Goal: Information Seeking & Learning: Find specific fact

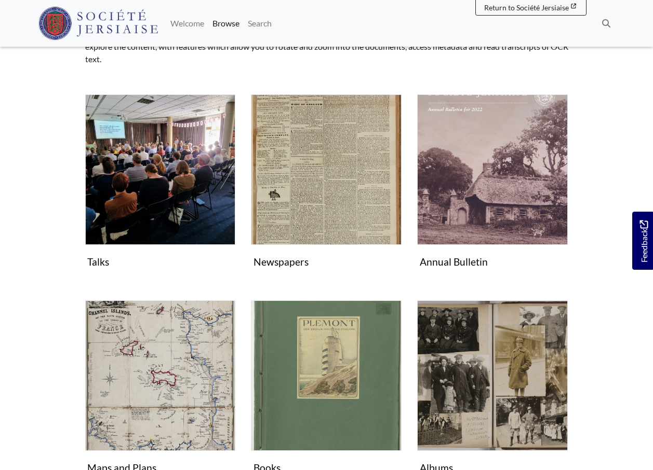
scroll to position [153, 0]
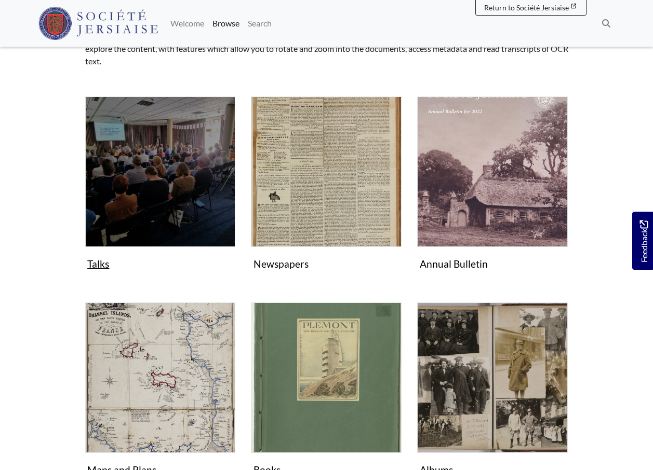
click at [156, 216] on img "Subcollection" at bounding box center [160, 172] width 151 height 151
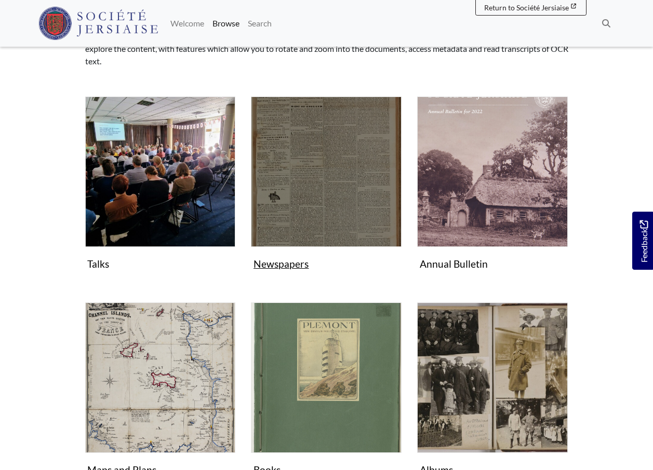
click at [319, 192] on img "Subcollection" at bounding box center [326, 172] width 151 height 151
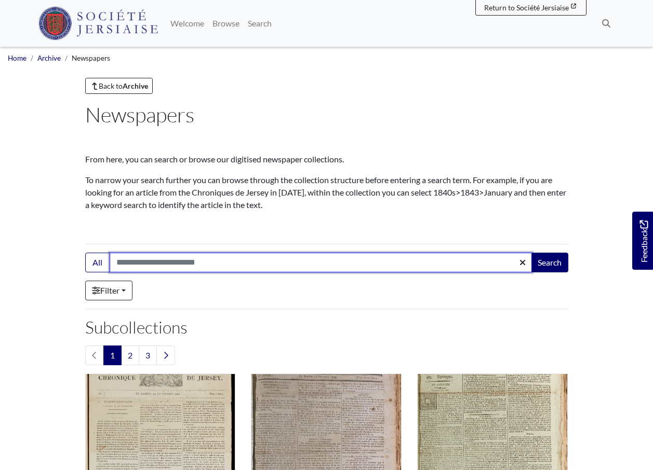
click at [174, 264] on input "Search:" at bounding box center [321, 263] width 422 height 20
type input "**********"
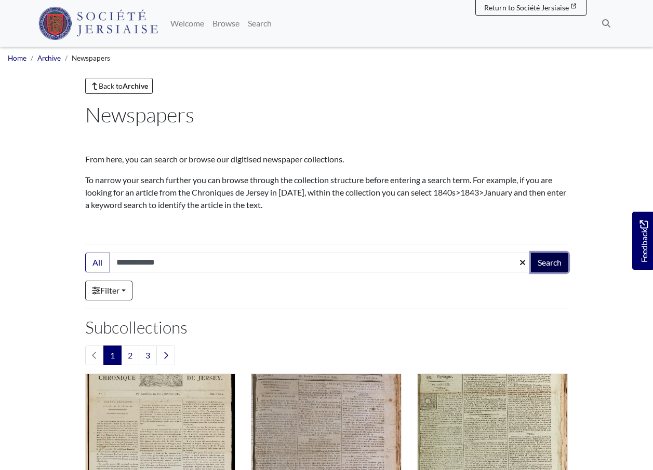
click at [546, 262] on button "Search" at bounding box center [549, 263] width 37 height 20
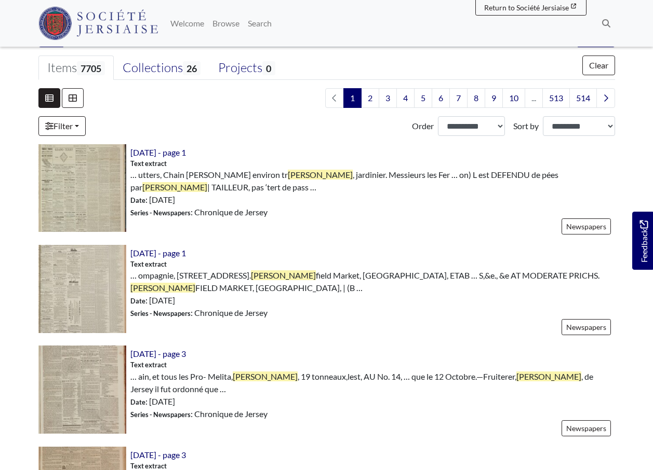
scroll to position [235, 0]
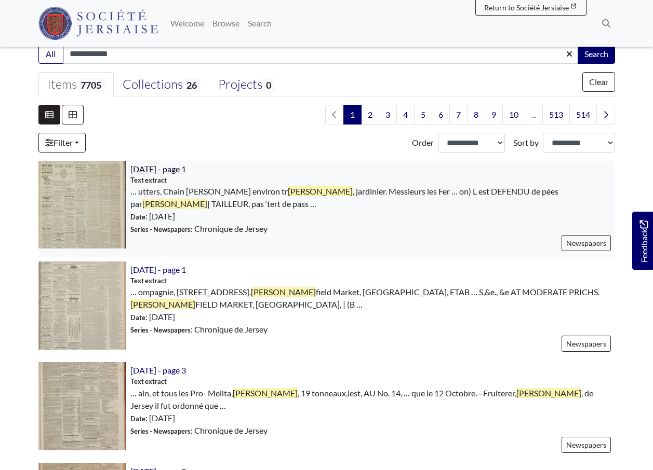
click at [186, 170] on span "7th November 1894 - page 1" at bounding box center [158, 169] width 56 height 10
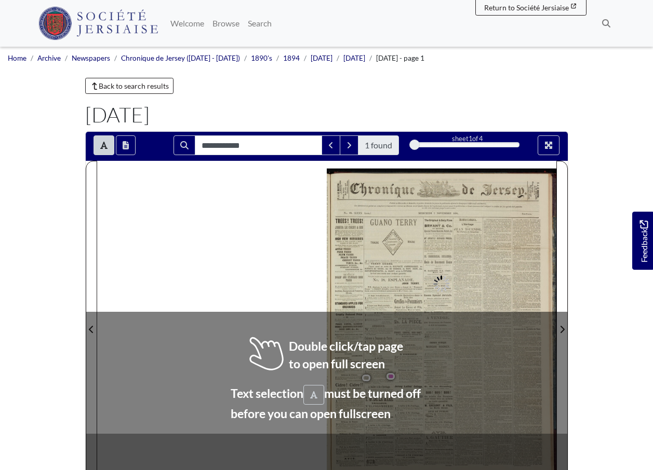
type input "**********"
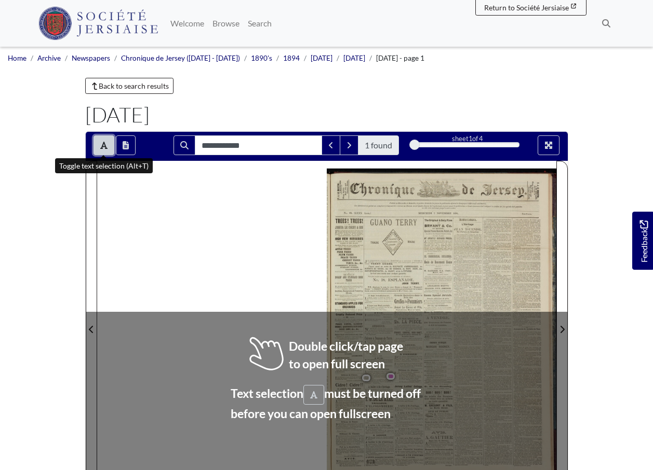
click at [106, 152] on button "Toggle text selection (Alt+T)" at bounding box center [103, 146] width 21 height 20
click at [255, 249] on div at bounding box center [326, 323] width 459 height 325
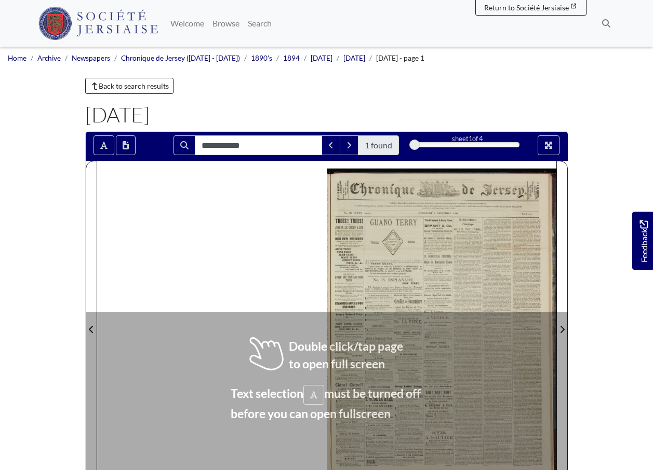
click at [255, 249] on div at bounding box center [326, 323] width 459 height 325
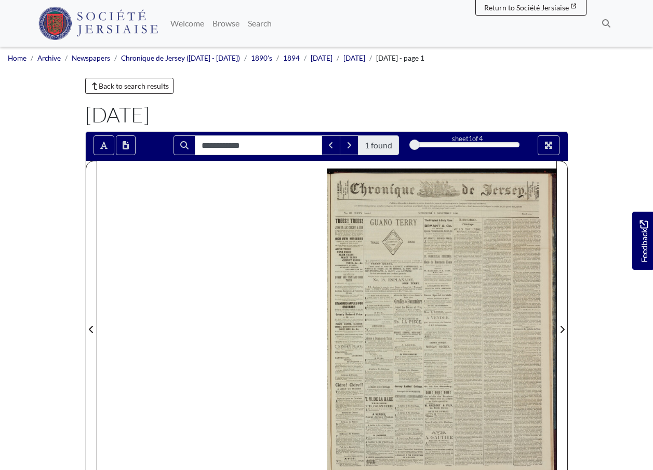
click at [382, 258] on div at bounding box center [442, 323] width 230 height 325
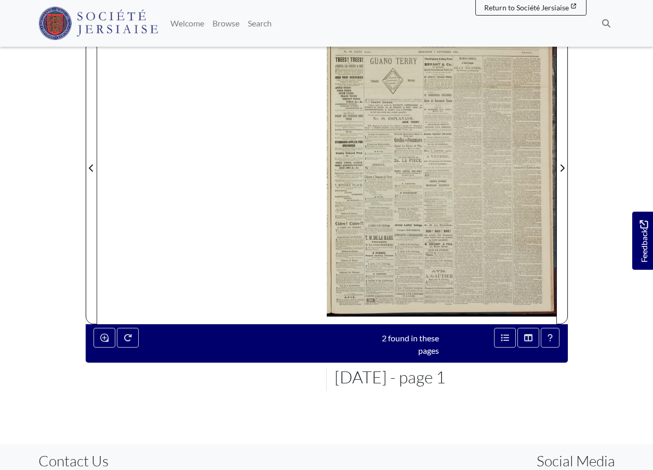
scroll to position [164, 0]
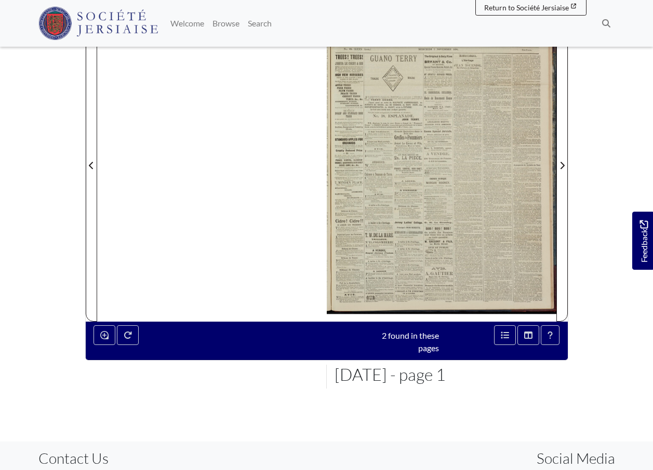
click at [399, 240] on div at bounding box center [442, 159] width 230 height 325
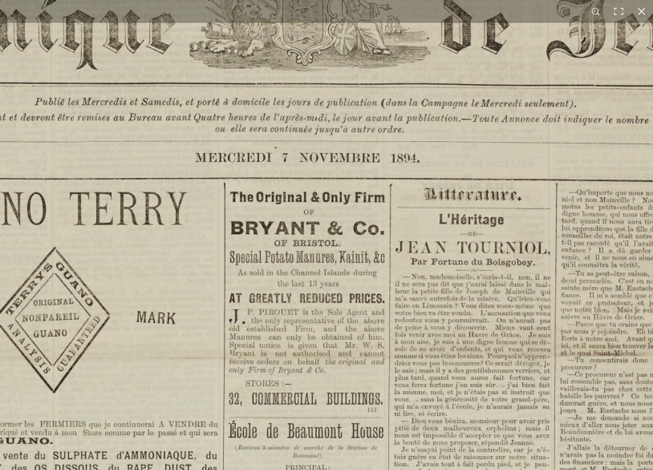
scroll to position [275, 0]
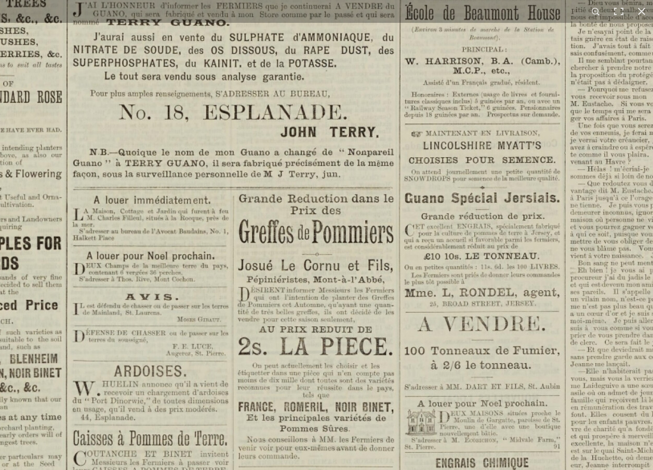
click at [542, 101] on img at bounding box center [502, 355] width 1285 height 1818
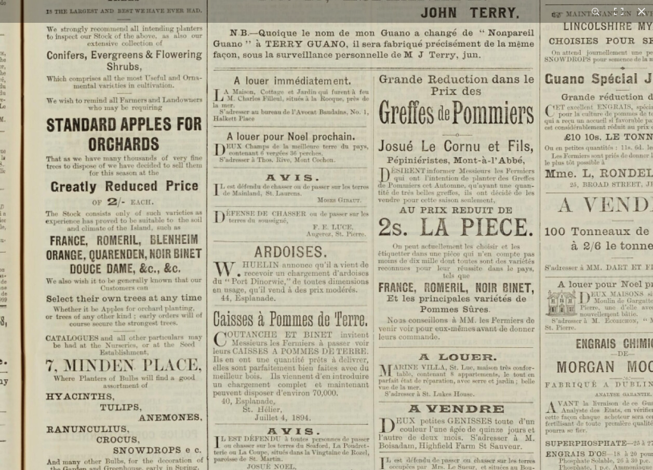
click at [507, 96] on img at bounding box center [642, 235] width 1285 height 1818
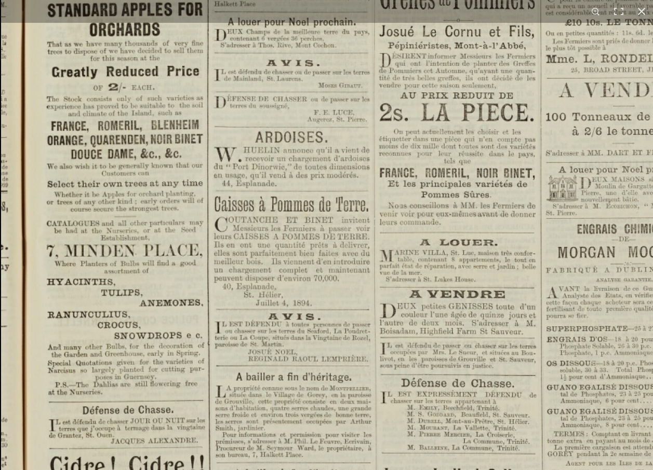
click at [365, 219] on img at bounding box center [643, 121] width 1285 height 1818
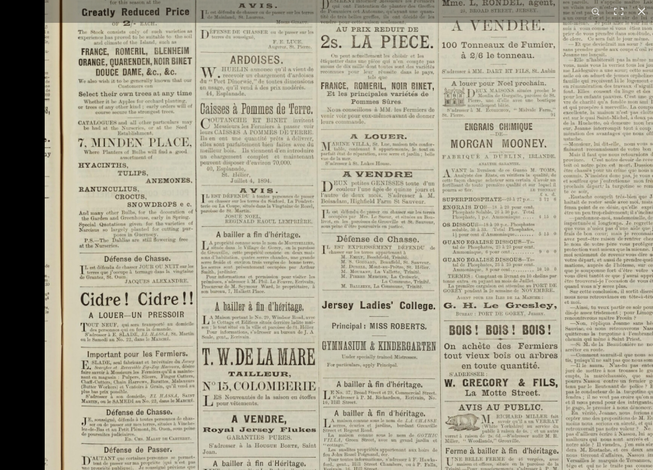
click at [313, 268] on img at bounding box center [513, 47] width 937 height 1325
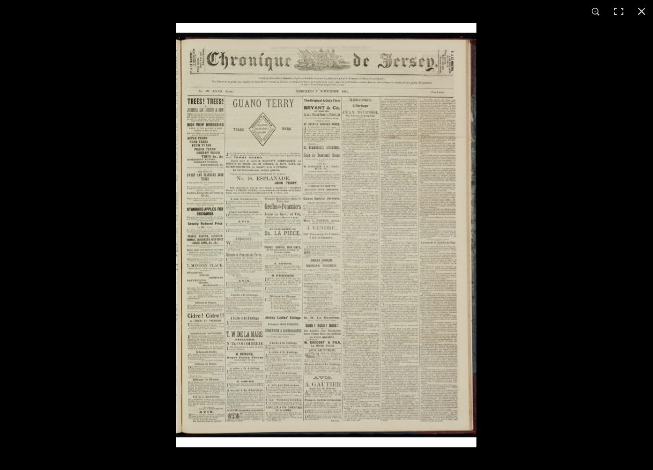
click at [295, 271] on img at bounding box center [326, 235] width 300 height 425
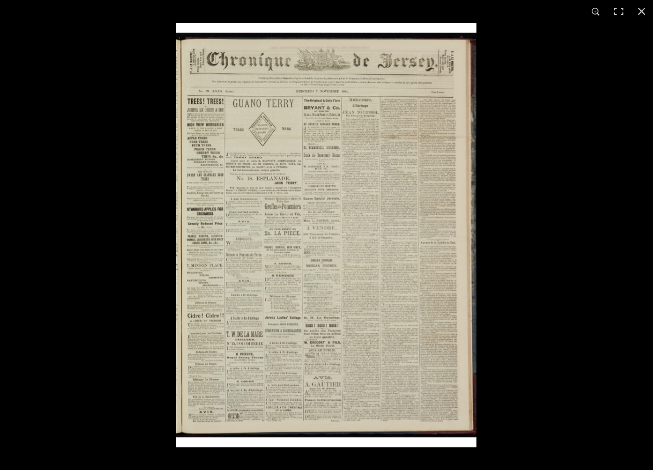
click at [275, 272] on img at bounding box center [326, 235] width 300 height 425
click at [260, 298] on img at bounding box center [326, 235] width 300 height 425
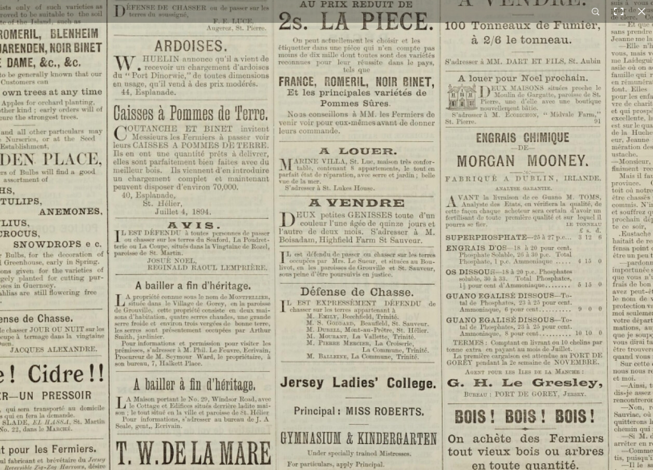
click at [620, 11] on button at bounding box center [618, 11] width 23 height 23
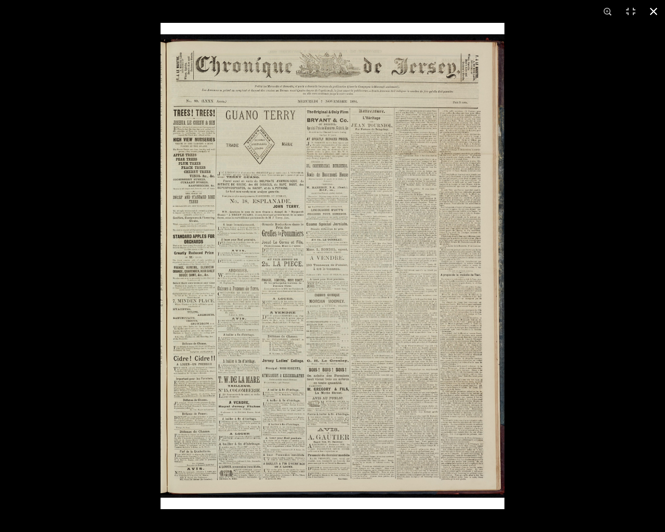
click at [622, 49] on div at bounding box center [492, 289] width 665 height 532
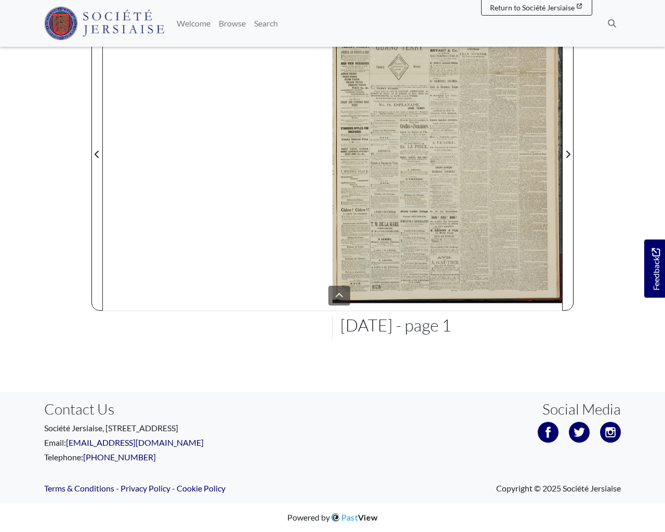
click at [459, 135] on html "Menu" at bounding box center [332, 193] width 665 height 678
click at [463, 135] on html "Menu" at bounding box center [332, 193] width 665 height 678
click at [418, 203] on html "Menu" at bounding box center [332, 193] width 665 height 678
click at [394, 226] on html "Menu" at bounding box center [332, 193] width 665 height 678
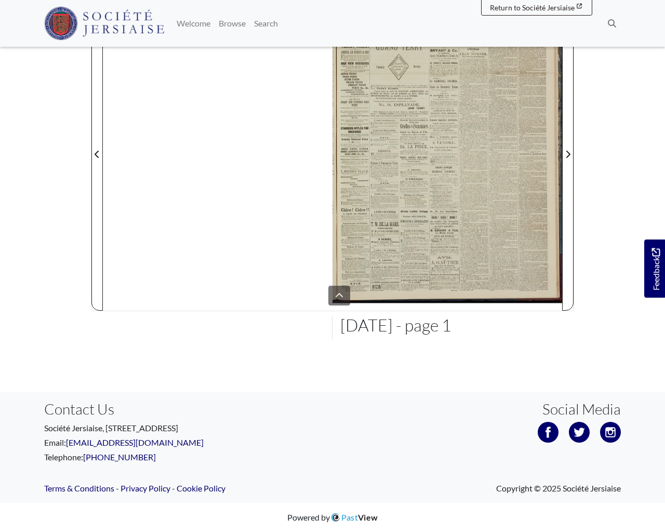
click at [396, 226] on html "Menu" at bounding box center [332, 193] width 665 height 678
click at [435, 158] on html "Menu" at bounding box center [332, 193] width 665 height 678
click at [435, 159] on html "Menu" at bounding box center [332, 193] width 665 height 678
drag, startPoint x: 207, startPoint y: 236, endPoint x: 215, endPoint y: 283, distance: 47.4
click at [215, 284] on html "Menu" at bounding box center [332, 193] width 665 height 678
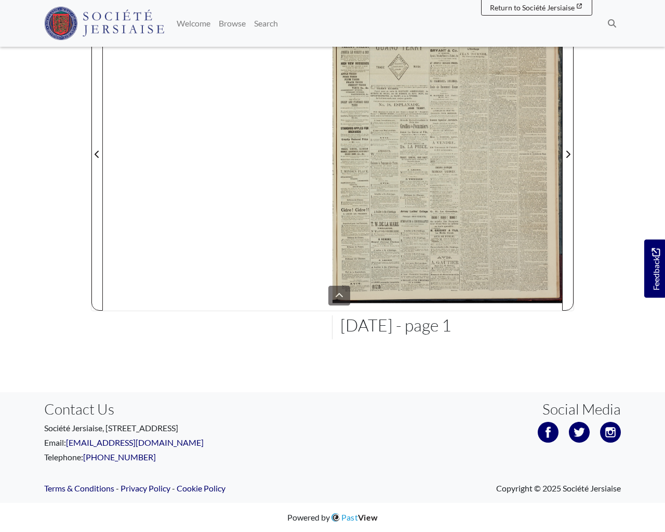
click at [384, 186] on html "Menu" at bounding box center [332, 193] width 665 height 678
click at [503, 151] on html "Menu" at bounding box center [332, 193] width 665 height 678
drag, startPoint x: 180, startPoint y: 192, endPoint x: 163, endPoint y: 247, distance: 58.3
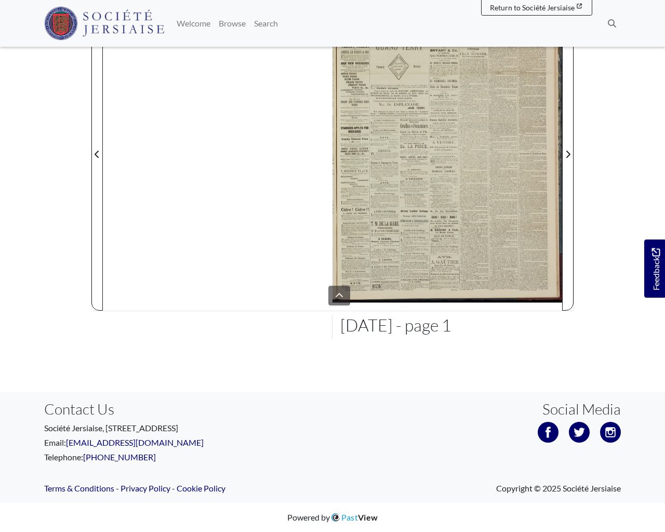
click at [163, 247] on html "Menu" at bounding box center [332, 193] width 665 height 678
click at [396, 226] on html "Menu" at bounding box center [332, 193] width 665 height 678
click at [397, 248] on html "Menu" at bounding box center [332, 193] width 665 height 678
click at [398, 247] on html "Menu" at bounding box center [332, 193] width 665 height 678
click at [340, 296] on html "Menu" at bounding box center [332, 193] width 665 height 678
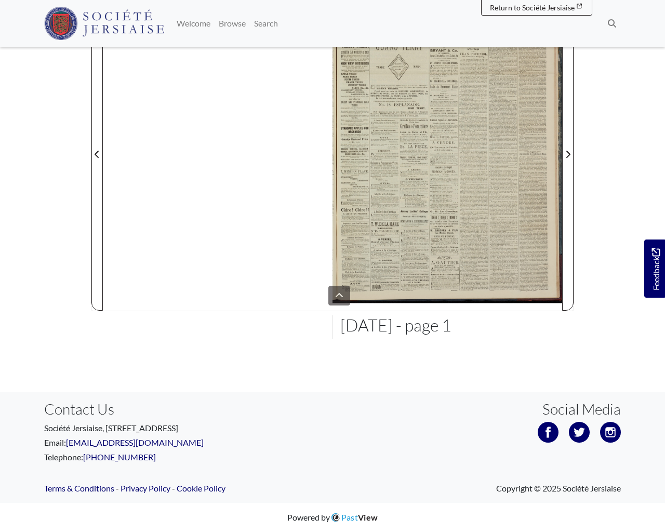
click at [337, 292] on html "Menu" at bounding box center [332, 193] width 665 height 678
click at [380, 164] on html "Menu" at bounding box center [332, 193] width 665 height 678
click at [381, 164] on html "Menu" at bounding box center [332, 193] width 665 height 678
click at [243, 75] on html "Menu" at bounding box center [332, 193] width 665 height 678
click at [612, 22] on html "Menu" at bounding box center [332, 193] width 665 height 678
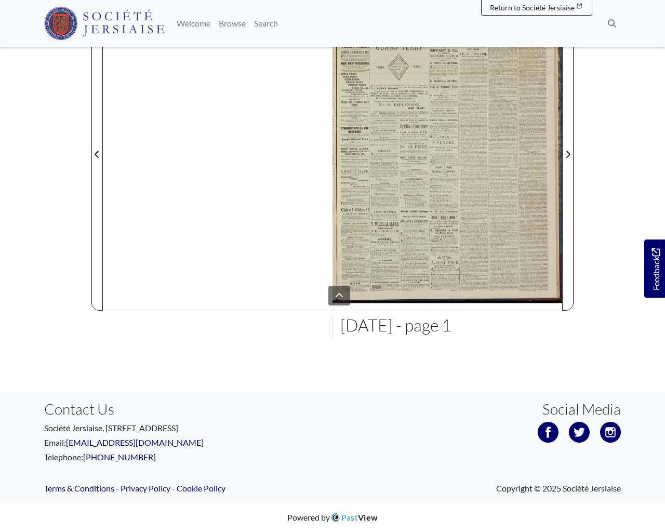
click at [396, 290] on html "Menu" at bounding box center [332, 193] width 665 height 678
click at [427, 288] on html "Menu" at bounding box center [332, 193] width 665 height 678
click at [428, 288] on html "Menu" at bounding box center [332, 193] width 665 height 678
click at [96, 152] on html "Menu" at bounding box center [332, 193] width 665 height 678
click at [77, 376] on html "Menu" at bounding box center [332, 193] width 665 height 678
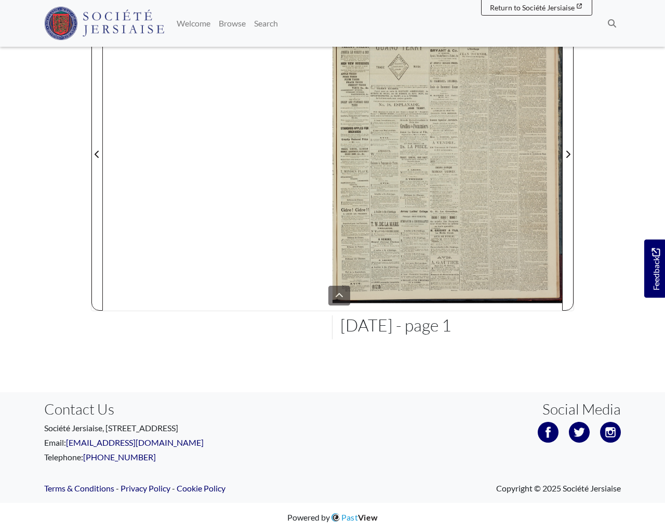
click at [77, 374] on html "Menu" at bounding box center [332, 193] width 665 height 678
click at [557, 298] on html "Menu" at bounding box center [332, 193] width 665 height 678
click at [554, 294] on html "Menu" at bounding box center [332, 193] width 665 height 678
click at [566, 151] on html "Menu" at bounding box center [332, 193] width 665 height 678
click at [566, 153] on html "Menu" at bounding box center [332, 193] width 665 height 678
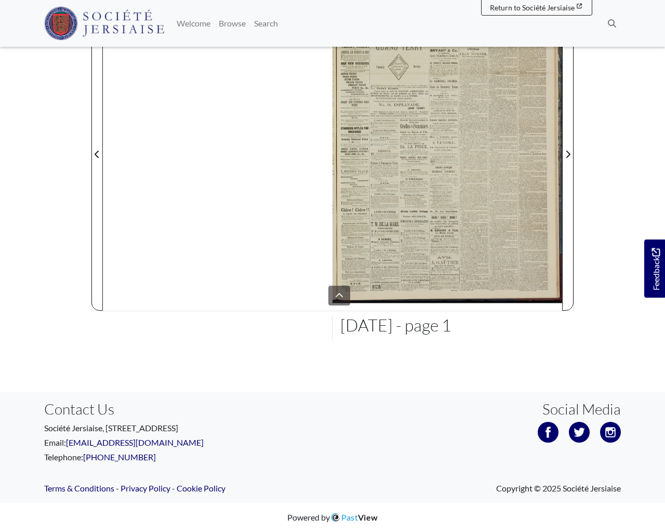
click at [566, 153] on html "Menu" at bounding box center [332, 193] width 665 height 678
drag, startPoint x: 566, startPoint y: 153, endPoint x: 528, endPoint y: 162, distance: 39.0
click at [562, 155] on html "Menu" at bounding box center [332, 193] width 665 height 678
click at [490, 164] on html "Menu" at bounding box center [332, 193] width 665 height 678
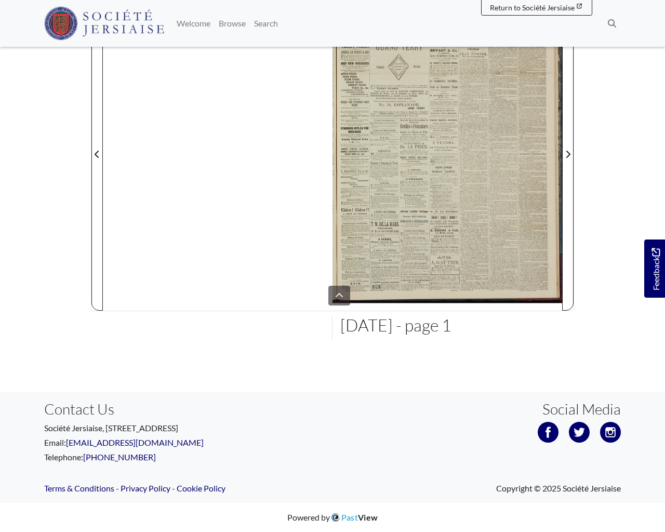
click at [490, 164] on html "Menu" at bounding box center [332, 193] width 665 height 678
drag, startPoint x: 478, startPoint y: 169, endPoint x: 432, endPoint y: 165, distance: 46.9
click at [432, 165] on html "Menu" at bounding box center [332, 193] width 665 height 678
click at [429, 165] on html "Menu" at bounding box center [332, 193] width 665 height 678
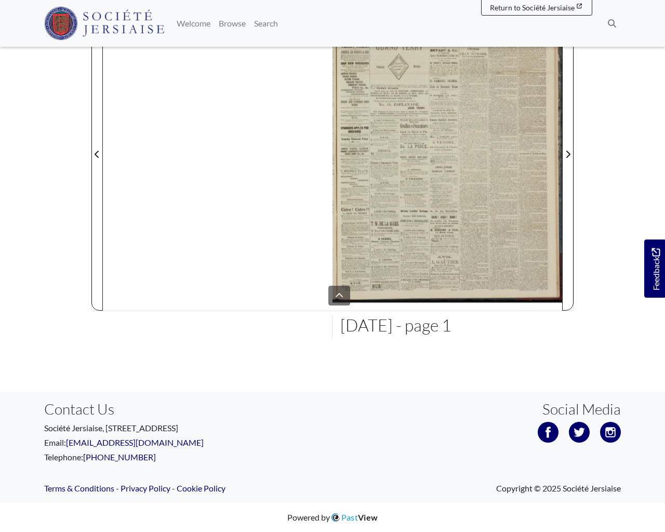
click at [530, 8] on html "Menu" at bounding box center [332, 193] width 665 height 678
click at [97, 152] on html "Menu" at bounding box center [332, 193] width 665 height 678
click at [112, 31] on html "Menu" at bounding box center [332, 193] width 665 height 678
click at [341, 293] on html "Menu" at bounding box center [332, 193] width 665 height 678
click at [338, 294] on html "Menu" at bounding box center [332, 193] width 665 height 678
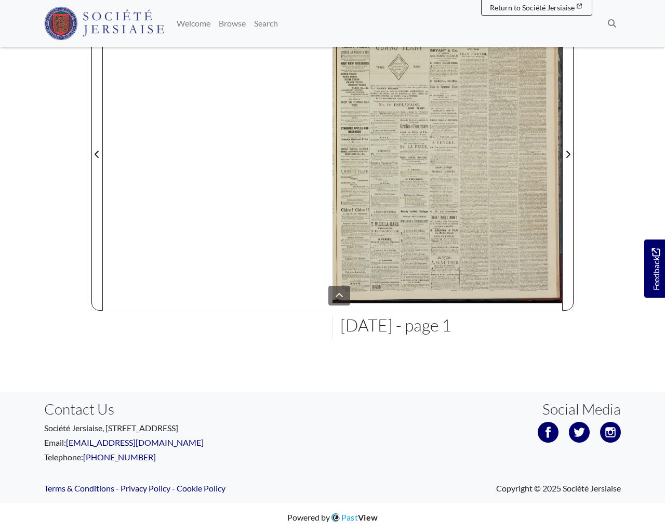
click at [337, 294] on html "Menu" at bounding box center [332, 193] width 665 height 678
drag, startPoint x: 652, startPoint y: 271, endPoint x: 651, endPoint y: 262, distance: 9.4
click at [652, 270] on html "Menu" at bounding box center [332, 193] width 665 height 678
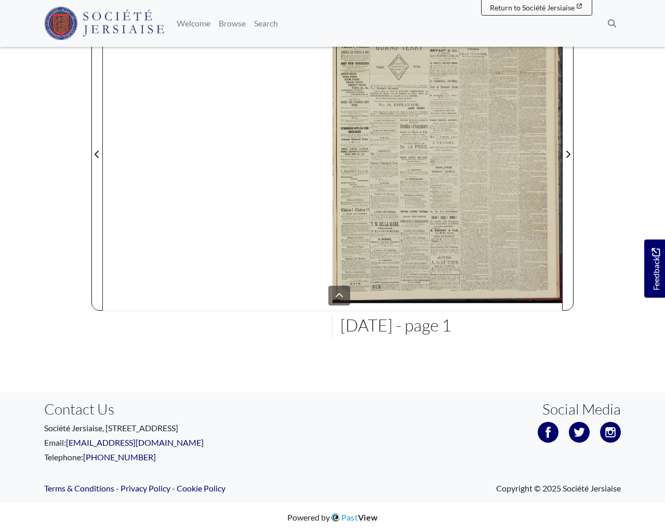
click at [570, 151] on html "Menu" at bounding box center [332, 193] width 665 height 678
click at [568, 153] on html "Menu" at bounding box center [332, 193] width 665 height 678
drag, startPoint x: 610, startPoint y: 25, endPoint x: 572, endPoint y: 34, distance: 38.3
click at [609, 26] on html "Menu" at bounding box center [332, 193] width 665 height 678
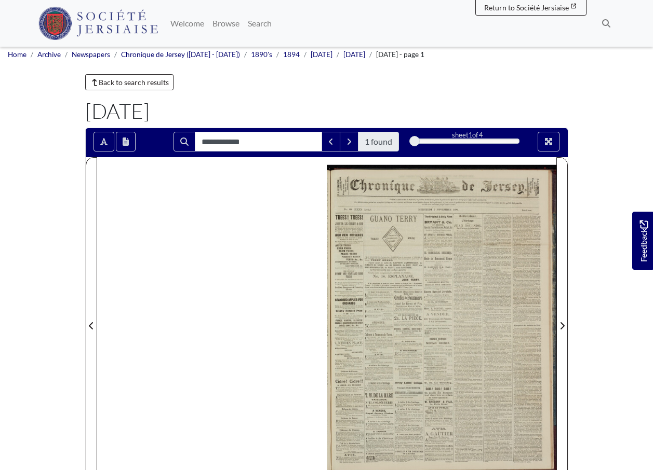
scroll to position [0, 0]
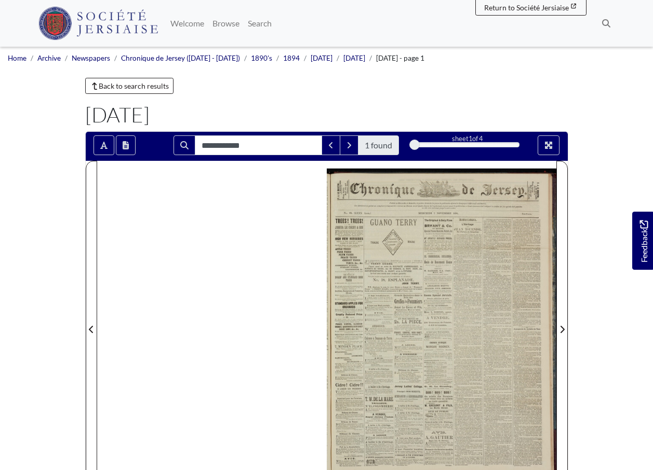
click at [400, 277] on div at bounding box center [442, 323] width 230 height 325
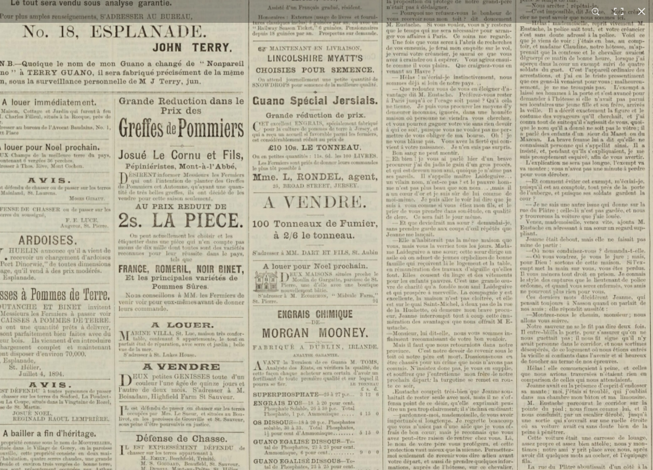
click at [309, 330] on img at bounding box center [331, 226] width 1035 height 1465
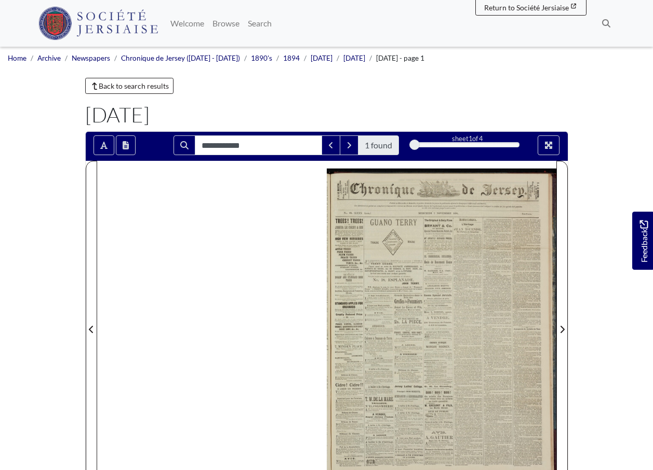
drag, startPoint x: 465, startPoint y: 359, endPoint x: 432, endPoint y: 265, distance: 99.2
click at [432, 264] on div at bounding box center [442, 323] width 230 height 325
click at [297, 271] on div at bounding box center [326, 323] width 459 height 325
drag, startPoint x: 598, startPoint y: 276, endPoint x: 597, endPoint y: 262, distance: 14.1
click at [597, 262] on body "Menu" at bounding box center [326, 368] width 653 height 736
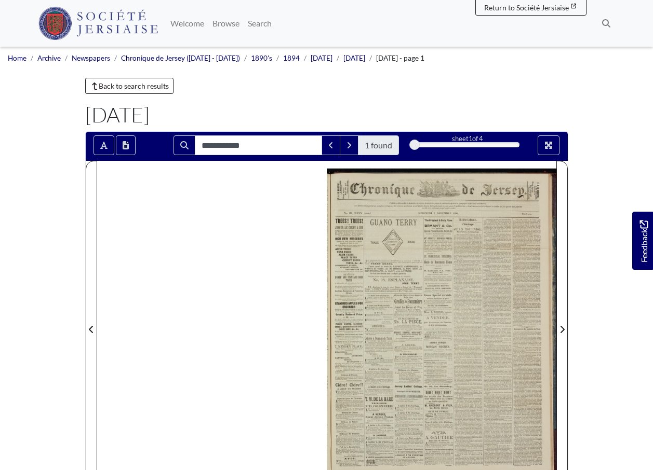
drag, startPoint x: 602, startPoint y: 227, endPoint x: 596, endPoint y: 211, distance: 17.1
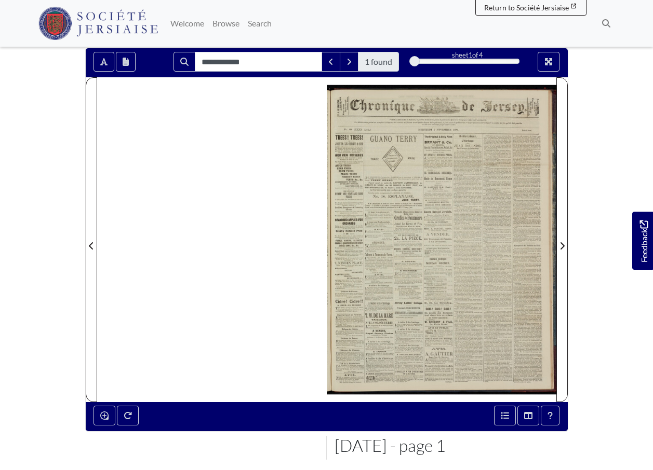
scroll to position [76, 0]
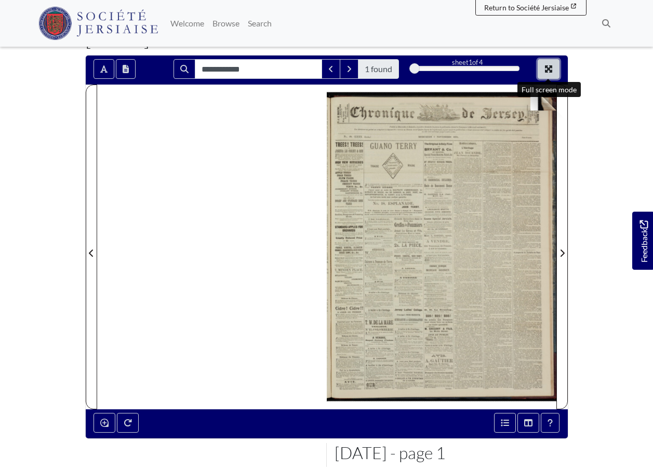
click at [548, 66] on icon "Full screen mode" at bounding box center [548, 69] width 8 height 8
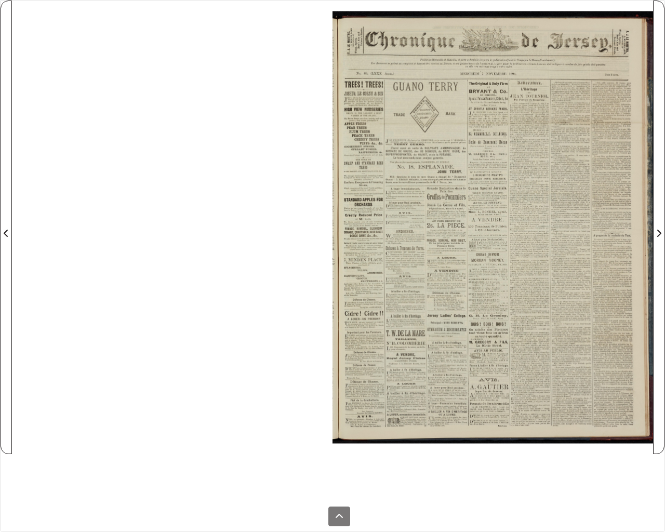
drag, startPoint x: 418, startPoint y: 275, endPoint x: 374, endPoint y: 290, distance: 46.0
click at [372, 290] on div at bounding box center [492, 227] width 320 height 453
click at [475, 303] on div at bounding box center [492, 227] width 320 height 453
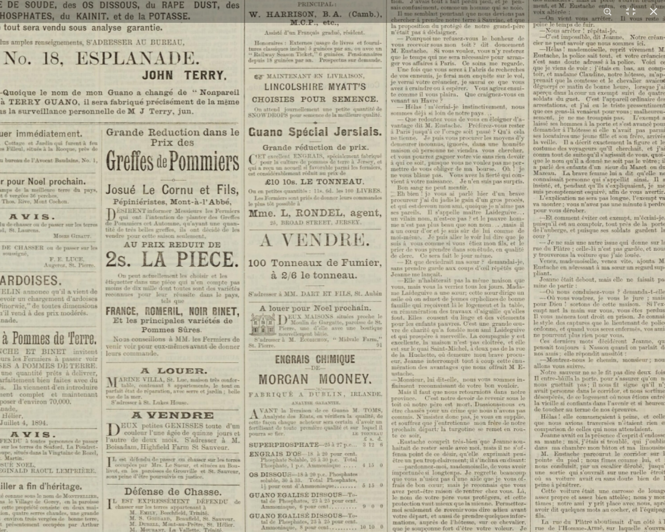
click at [376, 326] on img at bounding box center [332, 266] width 1102 height 1558
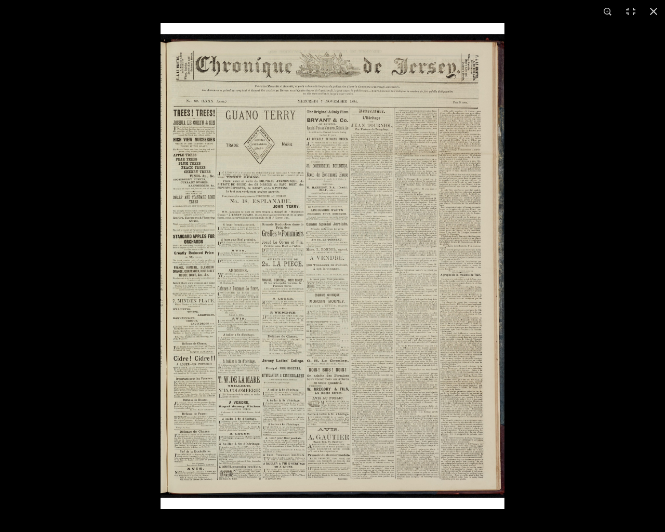
click at [240, 318] on img at bounding box center [332, 266] width 344 height 486
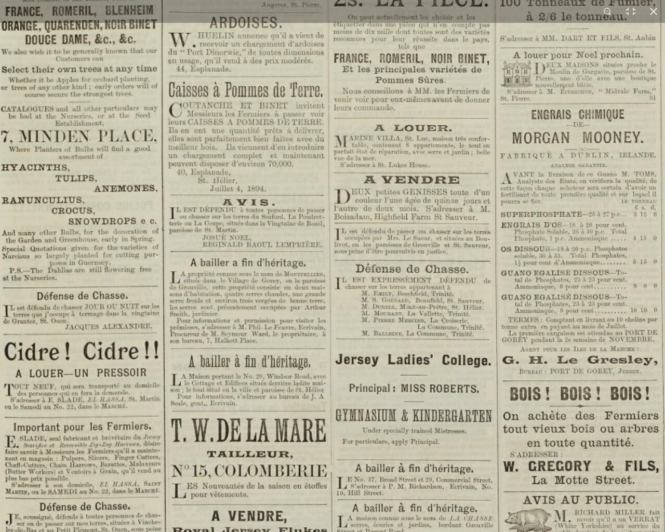
click at [324, 348] on img at bounding box center [597, 6] width 1285 height 1818
click at [630, 11] on button at bounding box center [630, 11] width 23 height 23
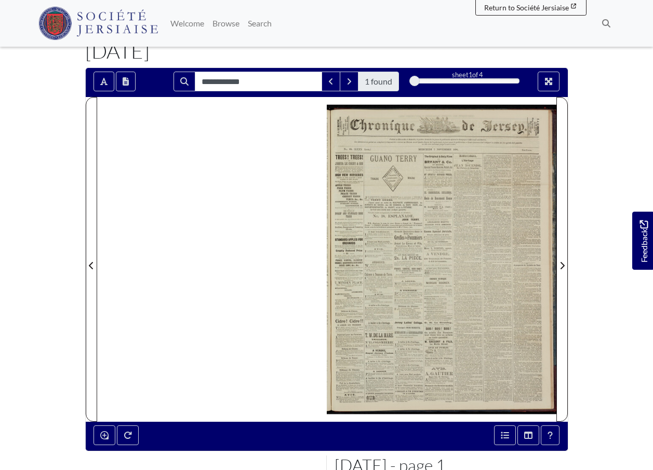
scroll to position [68, 0]
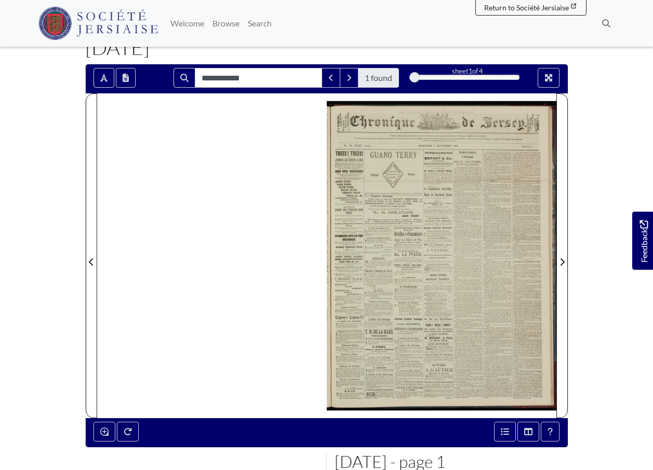
click at [383, 275] on div at bounding box center [442, 255] width 230 height 325
click at [384, 275] on div at bounding box center [442, 255] width 230 height 325
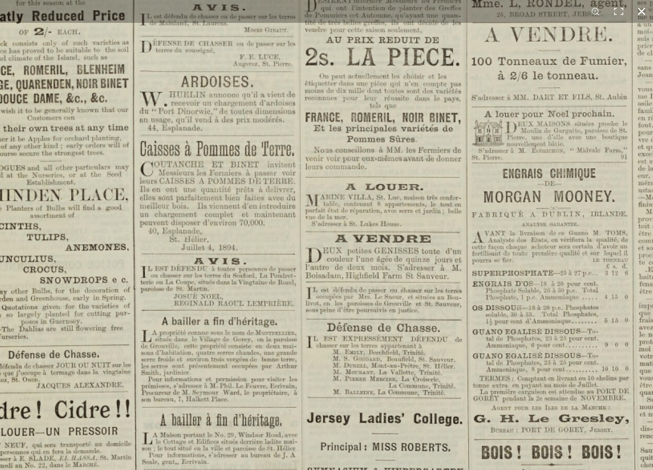
click at [524, 0] on html "Menu" at bounding box center [326, 300] width 653 height 736
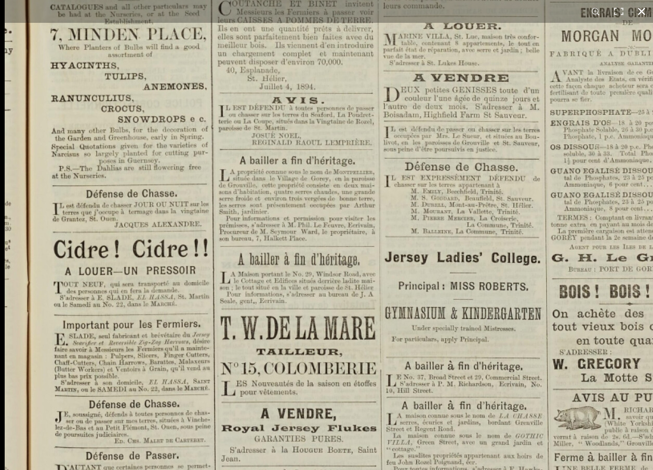
click at [421, 14] on div "1 / 1" at bounding box center [326, 235] width 653 height 470
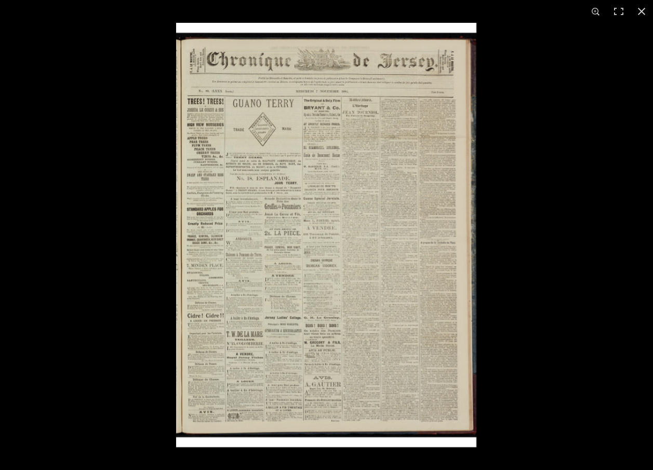
click at [247, 263] on img at bounding box center [326, 235] width 300 height 425
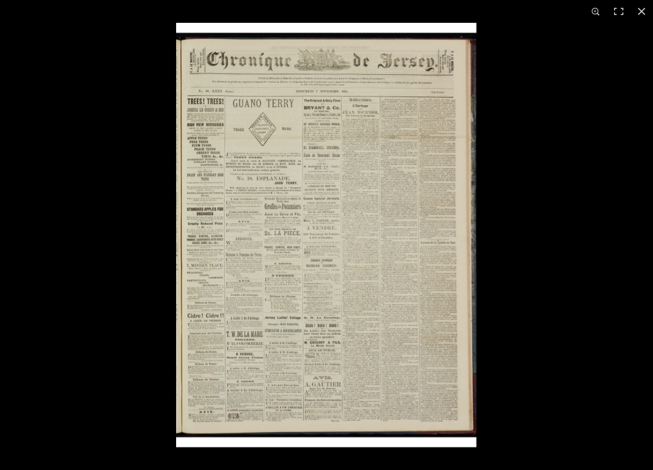
click at [279, 343] on img at bounding box center [326, 235] width 300 height 425
